Goal: Information Seeking & Learning: Check status

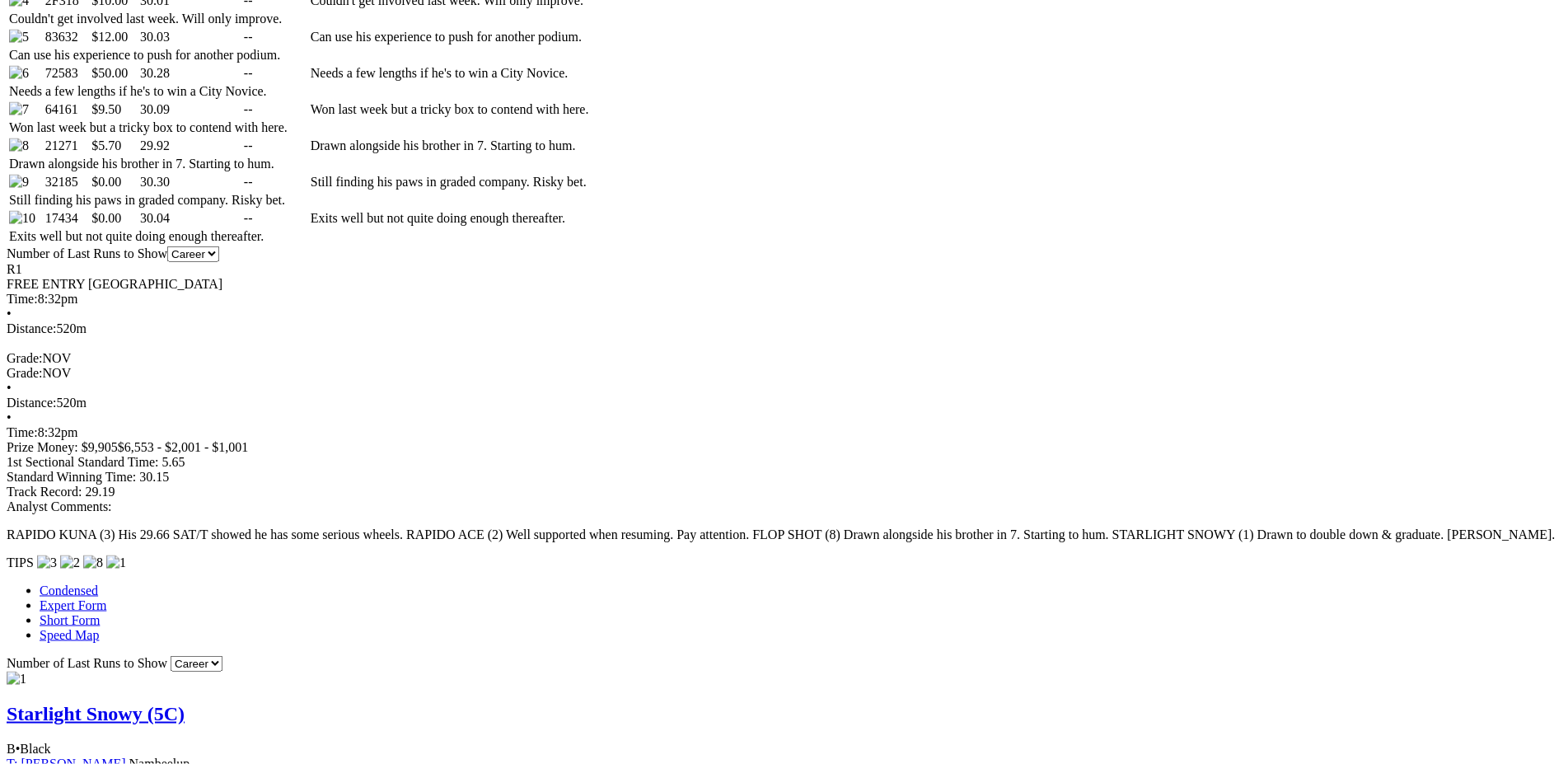
scroll to position [1090, 0]
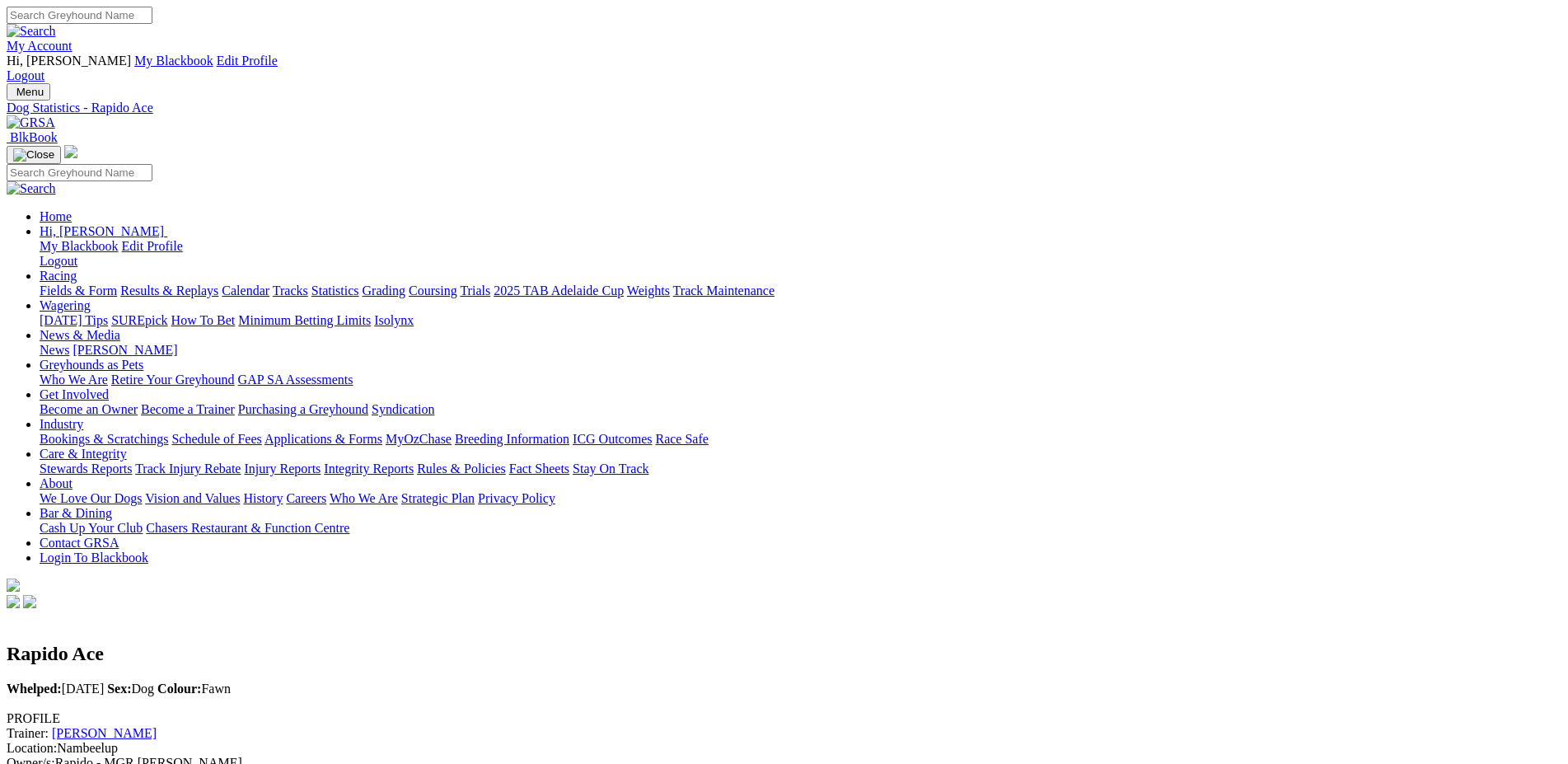
click at [219, 283] on link "Results & Replays" at bounding box center [169, 290] width 98 height 14
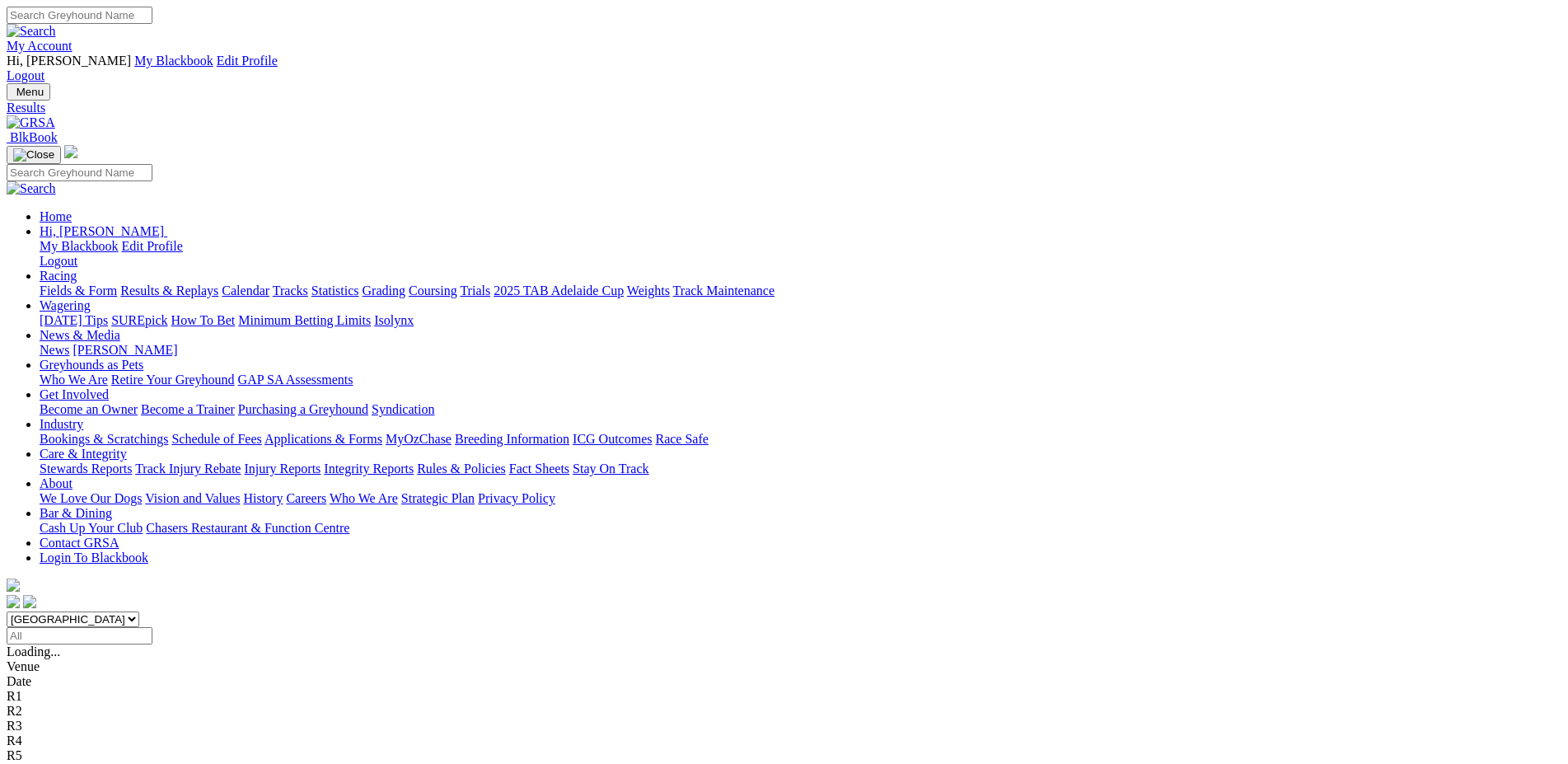
click at [153, 627] on input "Select date" at bounding box center [80, 635] width 146 height 18
click at [7, 612] on select "South Australia New South Wales Northern Territory Queensland Tasmania Victoria…" at bounding box center [73, 619] width 132 height 16
select select "WA"
click option "Western Australia" at bounding box center [0, 0] width 0 height 0
click at [153, 627] on input "Select date" at bounding box center [80, 635] width 146 height 18
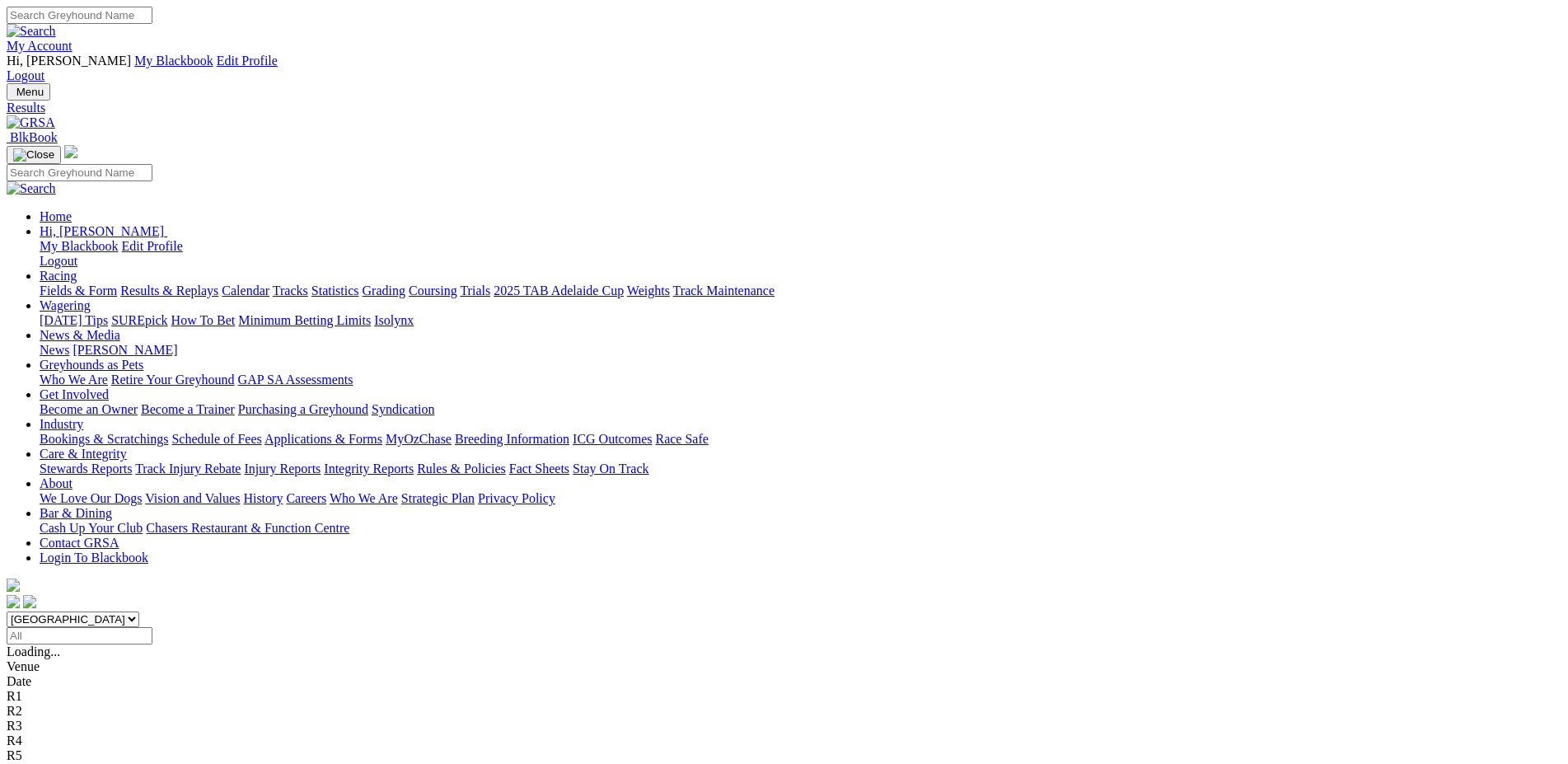
type input "Today, 6 Sep 2025"
